Goal: Information Seeking & Learning: Check status

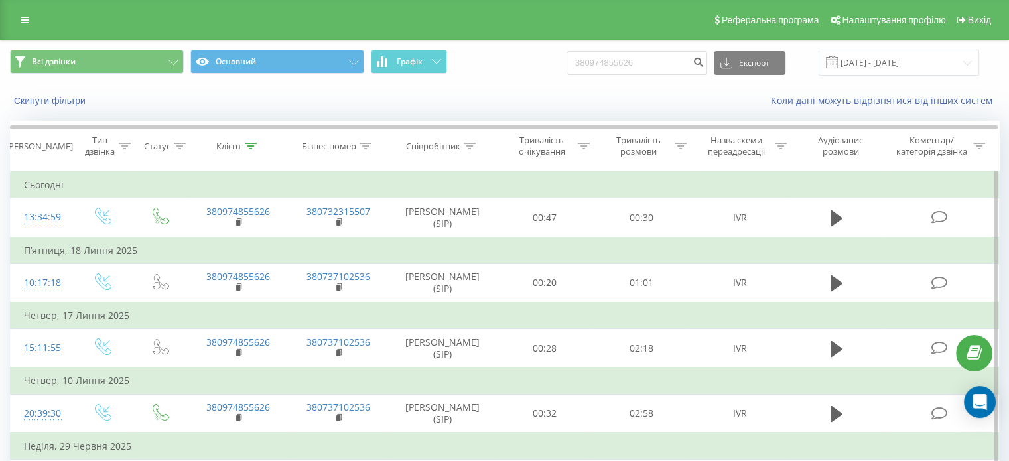
scroll to position [101, 0]
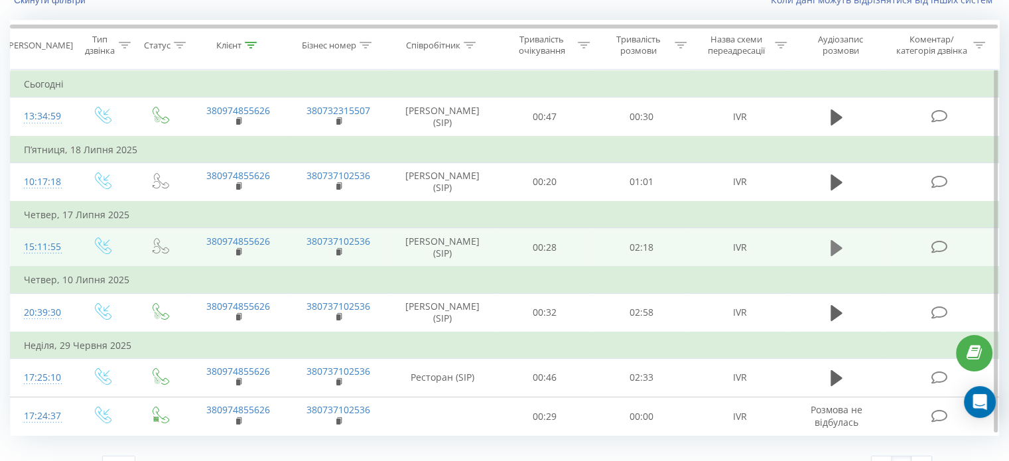
click at [834, 246] on icon at bounding box center [837, 248] width 12 height 16
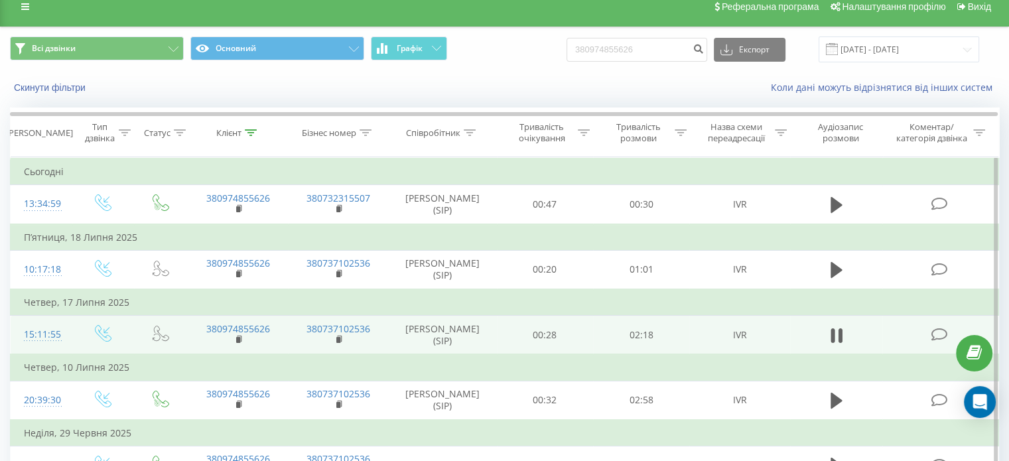
scroll to position [13, 0]
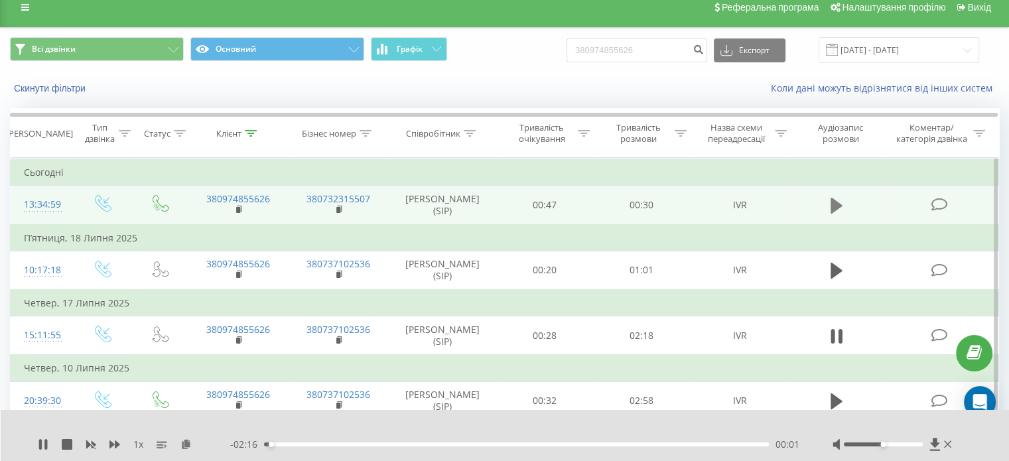
click at [832, 202] on icon at bounding box center [837, 206] width 12 height 16
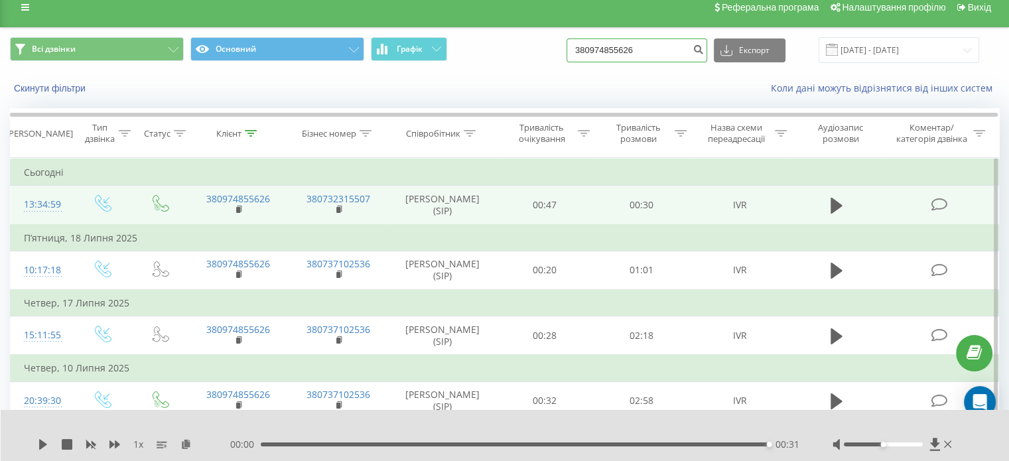
drag, startPoint x: 660, startPoint y: 55, endPoint x: 539, endPoint y: 42, distance: 122.2
click at [539, 42] on div "Всі дзвінки Основний Графік 380974855626 Експорт .csv .xls .xlsx 20.06.2025 - 2…" at bounding box center [504, 50] width 989 height 26
paste input "[PHONE_NUMBER]"
type input "[PHONE_NUMBER]"
click at [707, 40] on button "submit" at bounding box center [698, 50] width 18 height 24
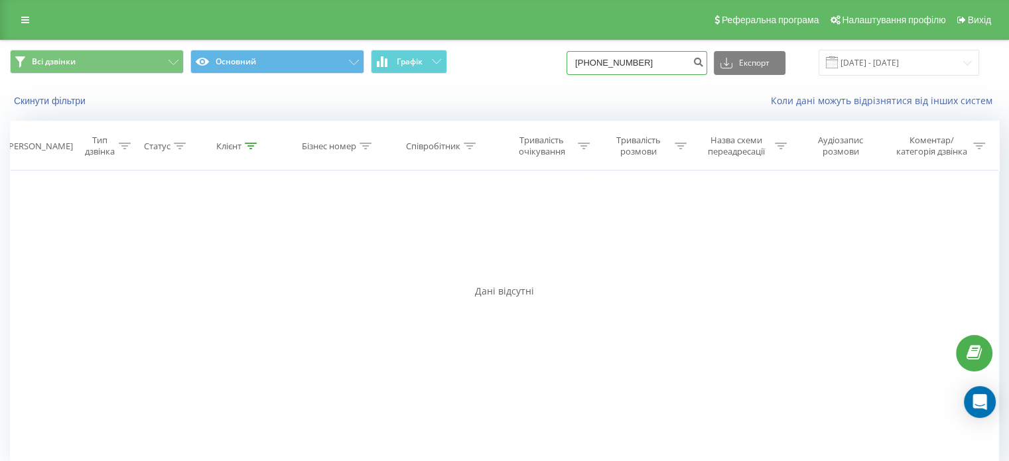
click at [609, 63] on input "[PHONE_NUMBER]" at bounding box center [637, 63] width 141 height 24
type input "0688249870"
click at [704, 60] on icon "submit" at bounding box center [698, 60] width 11 height 8
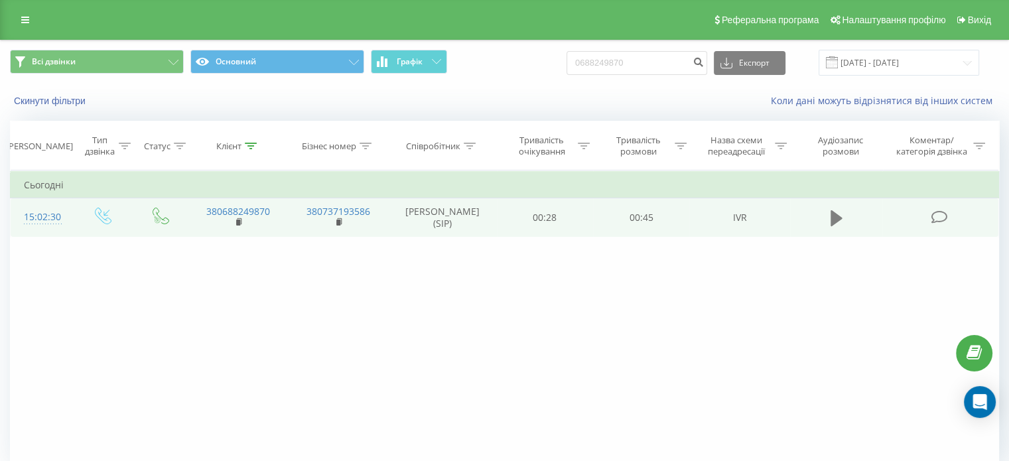
click at [831, 218] on icon at bounding box center [837, 218] width 12 height 16
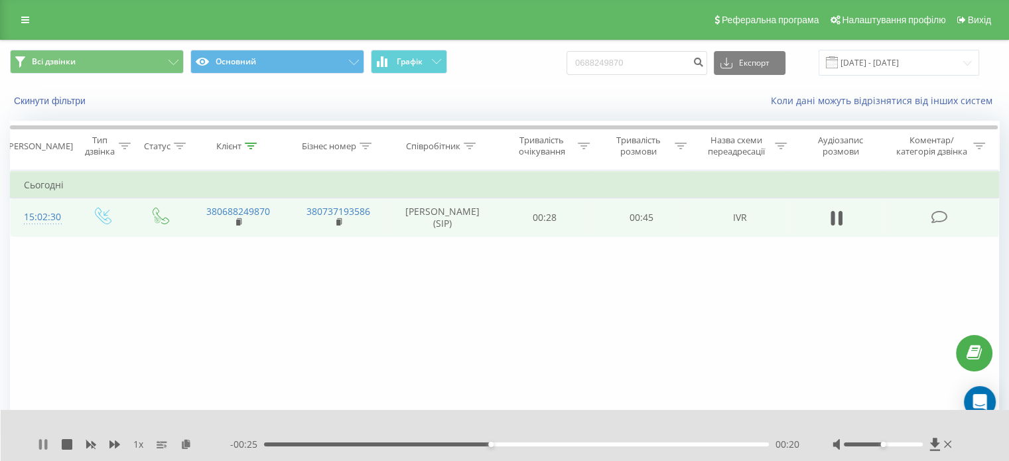
click at [42, 447] on icon at bounding box center [43, 444] width 11 height 11
